Goal: Task Accomplishment & Management: Complete application form

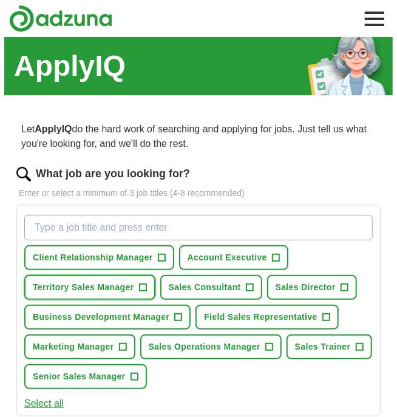
click at [139, 288] on span "+" at bounding box center [142, 288] width 7 height 10
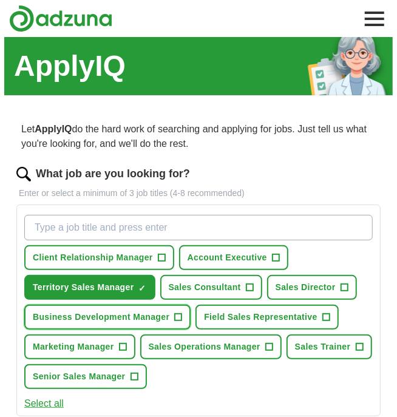
click at [175, 315] on span "+" at bounding box center [178, 317] width 7 height 10
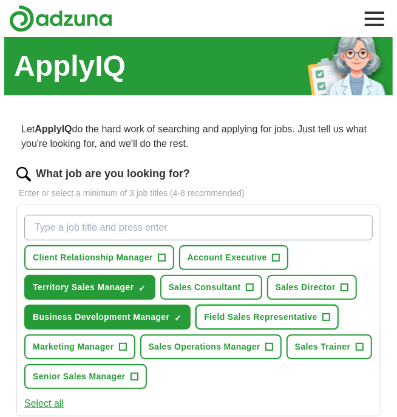
click at [322, 314] on span "+" at bounding box center [325, 317] width 7 height 10
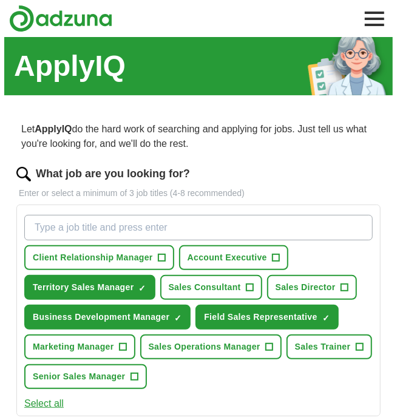
click at [131, 378] on span "+" at bounding box center [133, 377] width 7 height 10
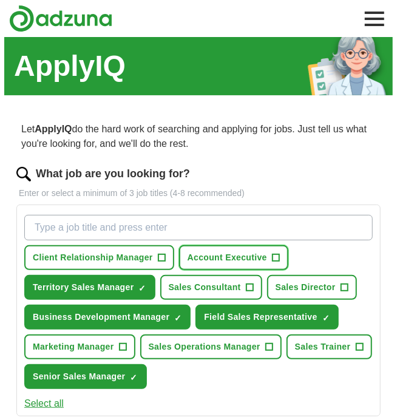
click at [272, 257] on span "+" at bounding box center [275, 258] width 7 height 10
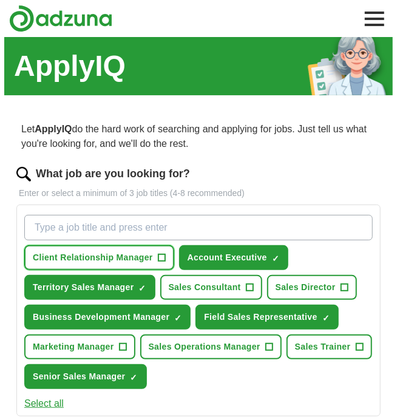
click at [158, 257] on span "+" at bounding box center [161, 258] width 7 height 10
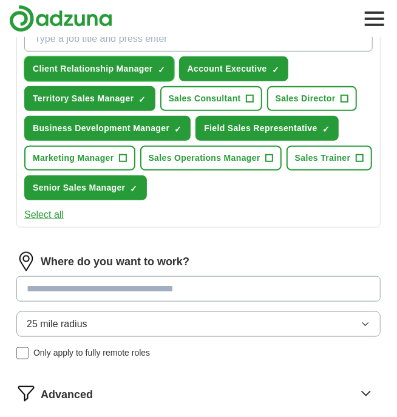
scroll to position [192, 0]
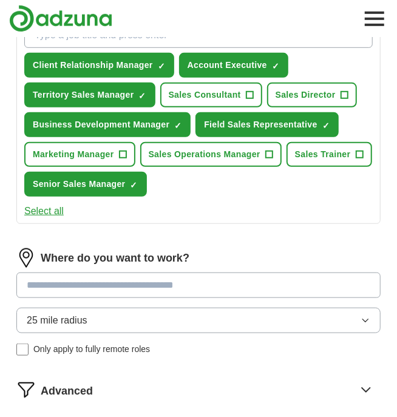
click at [366, 315] on icon "button" at bounding box center [365, 320] width 10 height 10
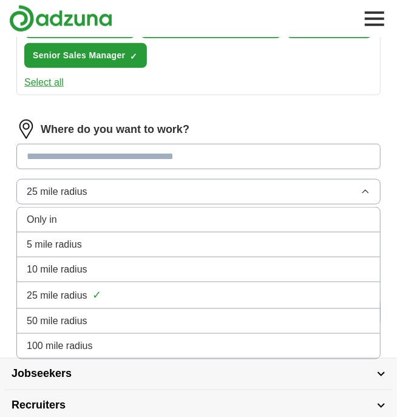
scroll to position [321, 0]
click at [143, 315] on div "50 mile radius" at bounding box center [198, 321] width 343 height 15
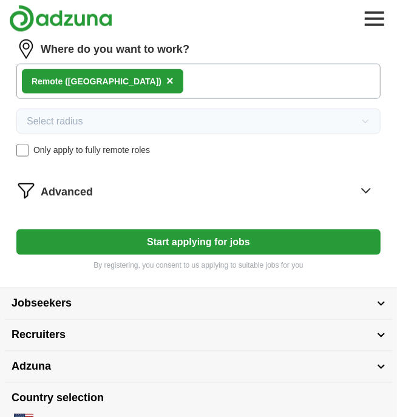
scroll to position [397, 0]
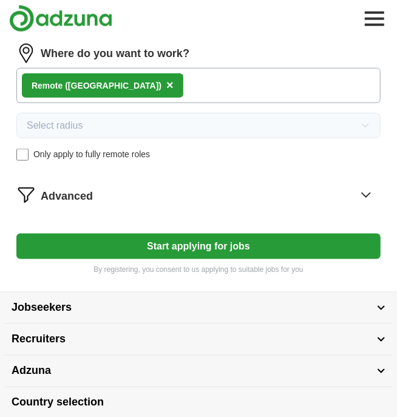
click at [255, 244] on button "Start applying for jobs" at bounding box center [198, 246] width 364 height 25
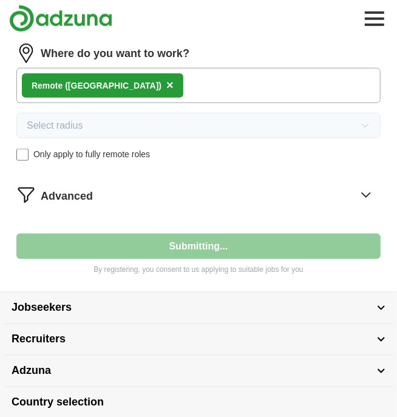
select select "**"
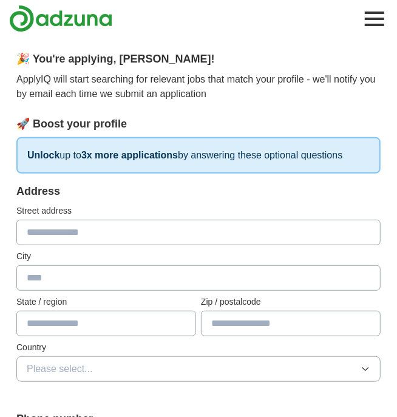
scroll to position [0, 0]
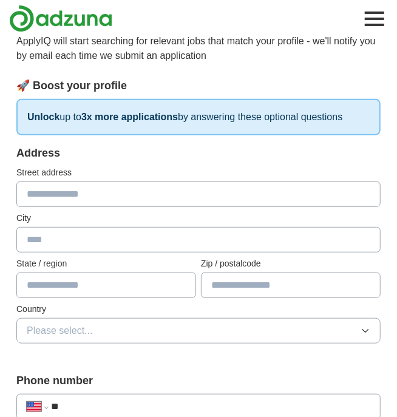
click at [204, 193] on input "text" at bounding box center [198, 193] width 364 height 25
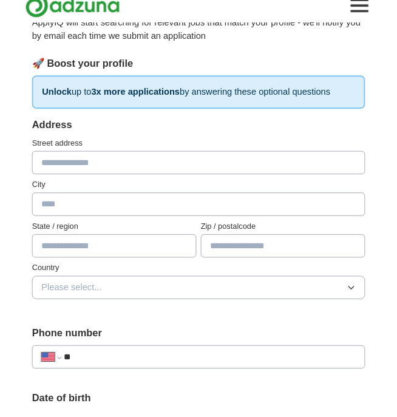
scroll to position [108, 0]
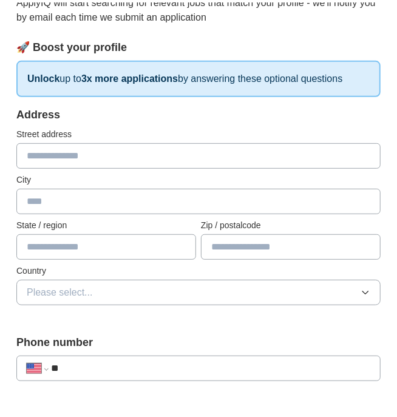
type input "**********"
type input "*********"
type input "**"
type input "*****"
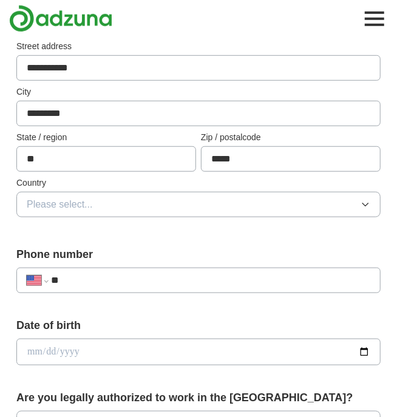
scroll to position [229, 0]
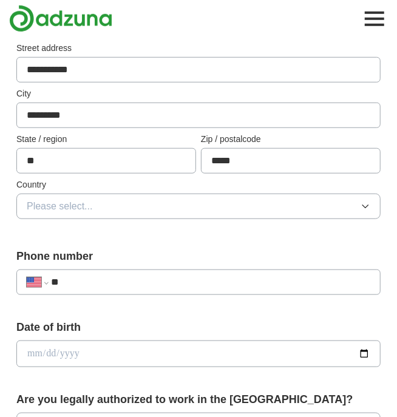
click at [215, 203] on button "Please select..." at bounding box center [198, 206] width 364 height 25
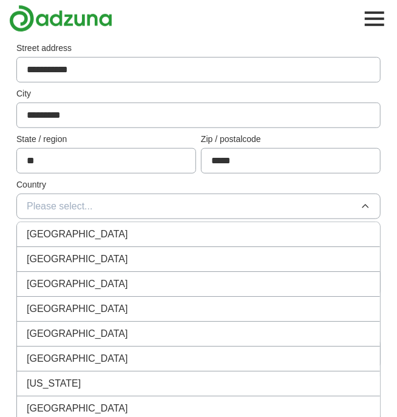
click at [75, 257] on span "[GEOGRAPHIC_DATA]" at bounding box center [77, 259] width 101 height 15
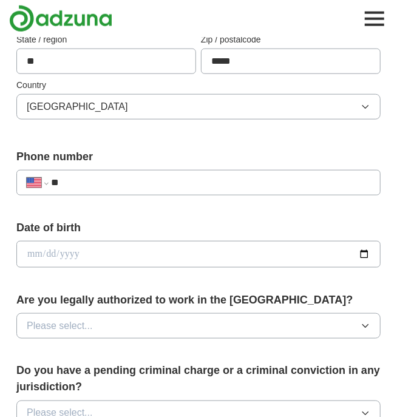
click at [206, 181] on input "**" at bounding box center [210, 182] width 319 height 15
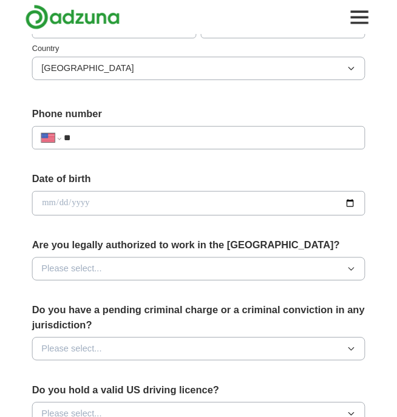
scroll to position [360, 0]
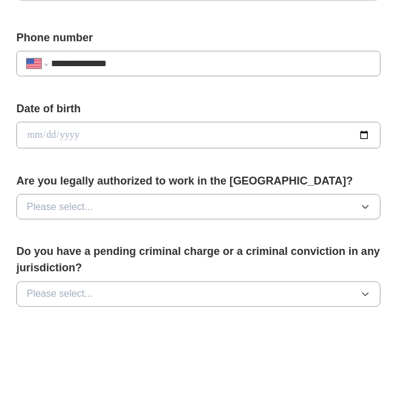
type input "**********"
click at [283, 209] on input "date" at bounding box center [198, 222] width 364 height 27
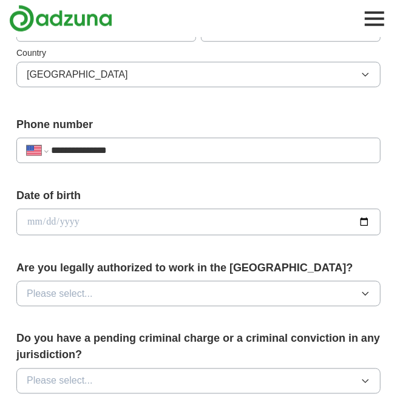
type input "**********"
click at [331, 284] on button "Please select..." at bounding box center [198, 293] width 364 height 25
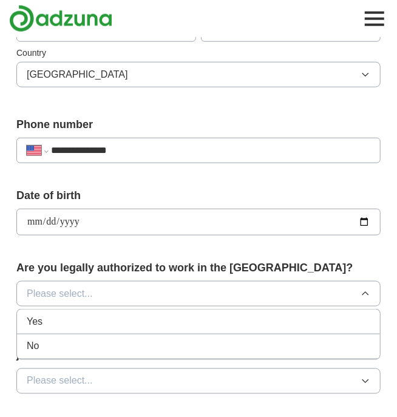
click at [92, 314] on div "Yes" at bounding box center [198, 321] width 343 height 15
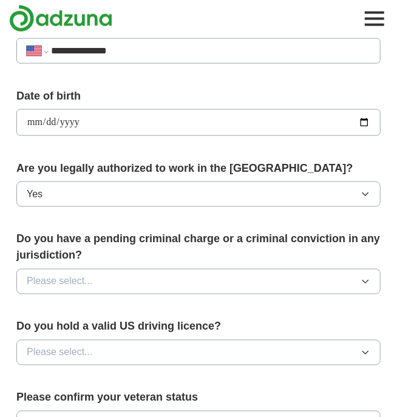
scroll to position [463, 0]
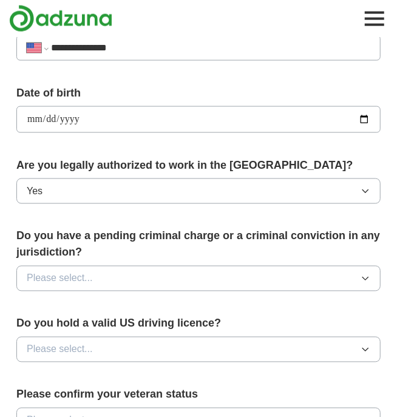
click at [251, 266] on button "Please select..." at bounding box center [198, 278] width 364 height 25
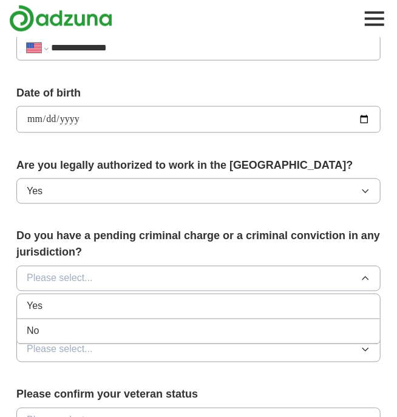
click at [87, 326] on div "No" at bounding box center [198, 331] width 343 height 15
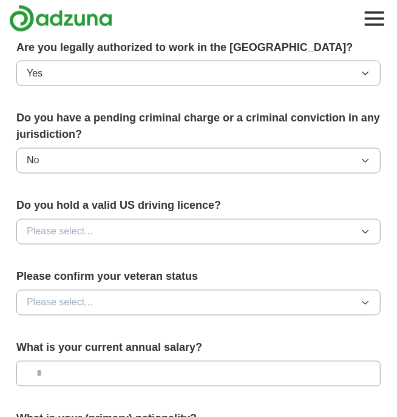
scroll to position [581, 0]
click at [224, 223] on button "Please select..." at bounding box center [198, 231] width 364 height 25
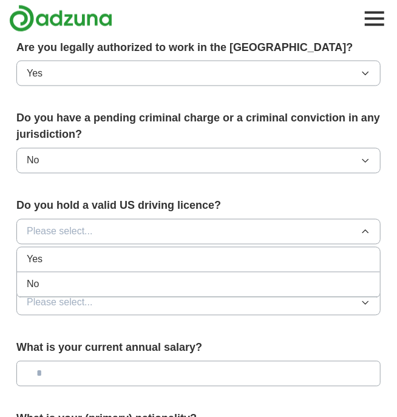
click at [101, 252] on div "Yes" at bounding box center [198, 259] width 343 height 15
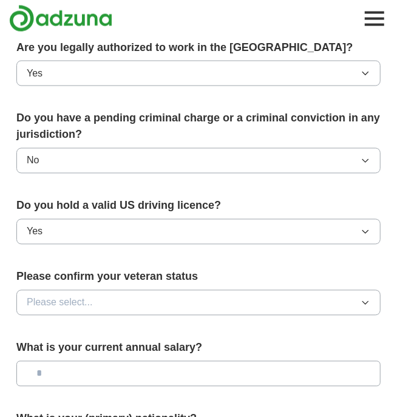
click at [203, 294] on button "Please select..." at bounding box center [198, 302] width 364 height 25
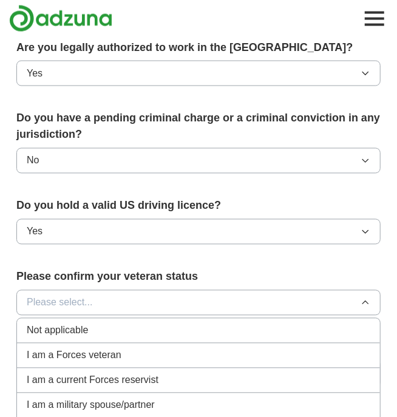
click at [77, 323] on span "Not applicable" at bounding box center [57, 330] width 61 height 15
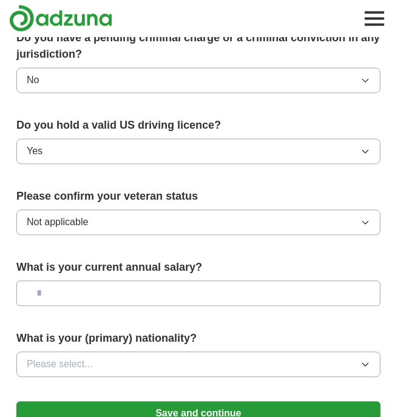
click at [239, 286] on input "text" at bounding box center [198, 293] width 364 height 25
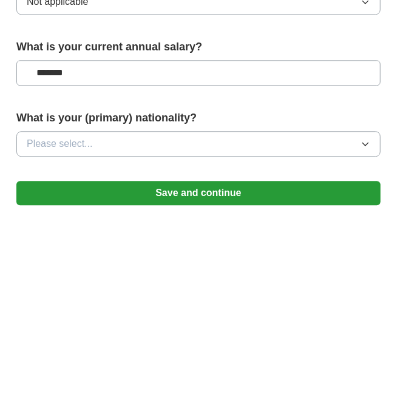
scroll to position [680, 0]
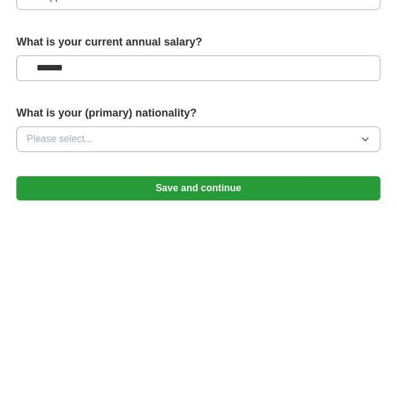
type input "*******"
click at [218, 337] on button "Please select..." at bounding box center [198, 344] width 364 height 25
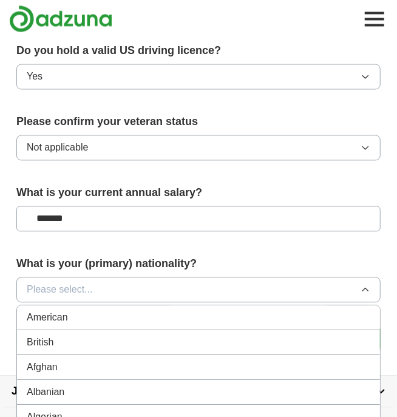
scroll to position [751, 0]
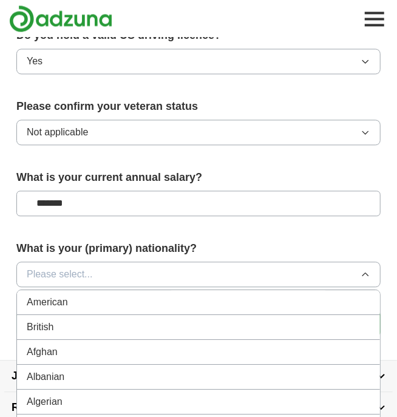
click at [71, 295] on div "American" at bounding box center [198, 302] width 343 height 15
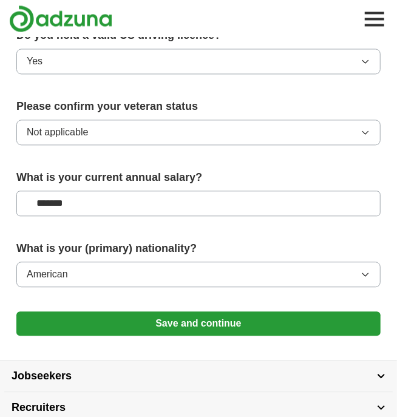
click at [233, 311] on button "Save and continue" at bounding box center [198, 323] width 364 height 24
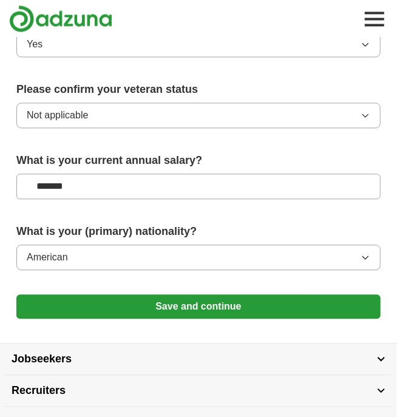
scroll to position [790, 0]
